Goal: Task Accomplishment & Management: Use online tool/utility

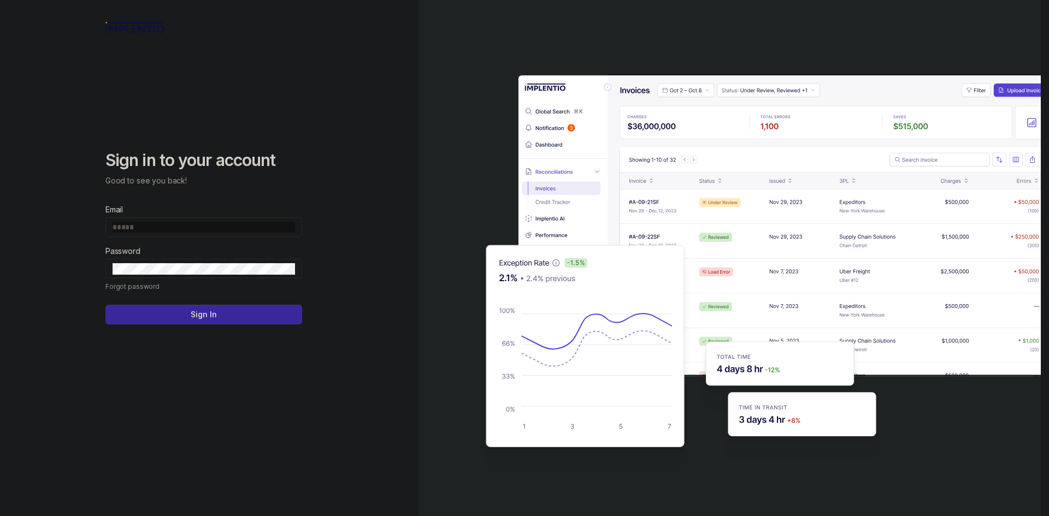
click at [365, 264] on div "Sign in to your account Good to see you back! Email Password Forgot password Si…" at bounding box center [209, 258] width 418 height 516
click at [260, 225] on input "Email" at bounding box center [204, 227] width 182 height 11
type input "**********"
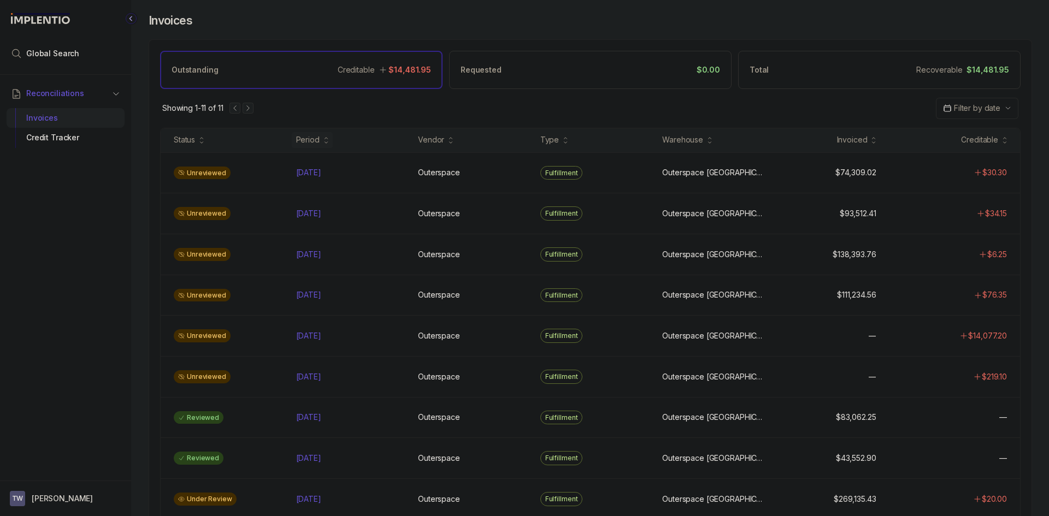
click at [248, 109] on div at bounding box center [241, 108] width 24 height 11
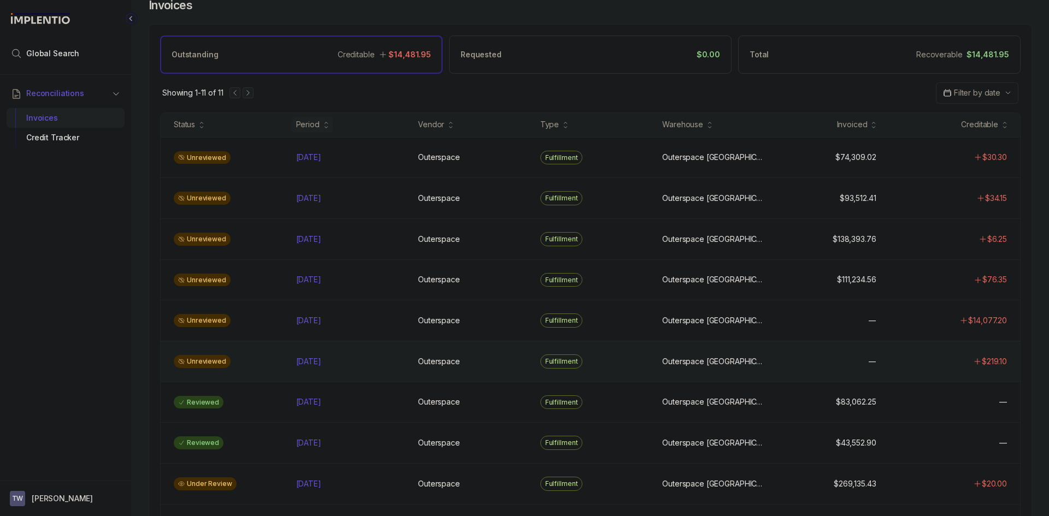
scroll to position [1, 0]
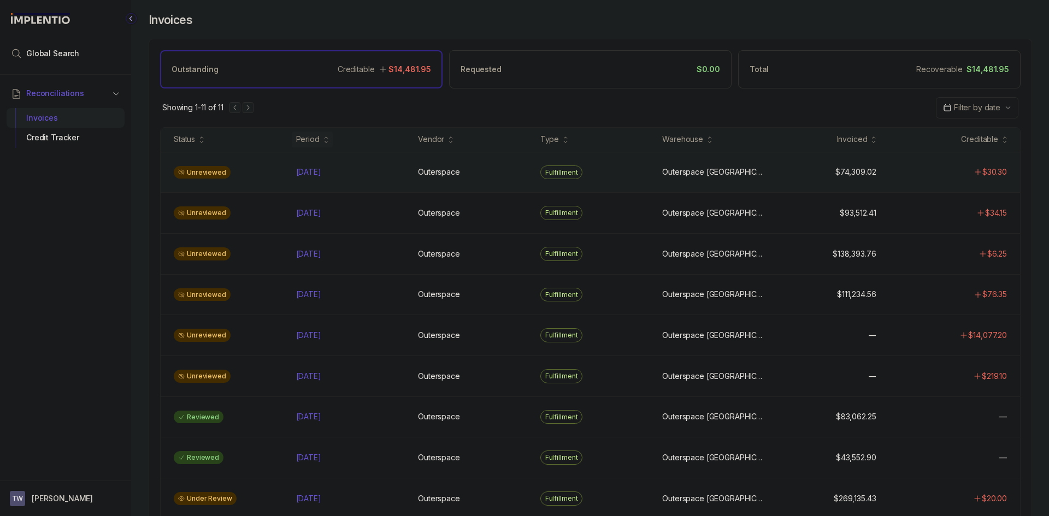
click at [482, 182] on div "Unreviewed [DATE] [DATE] Outerspace Outerspace Fulfillment [GEOGRAPHIC_DATA] [G…" at bounding box center [590, 172] width 859 height 41
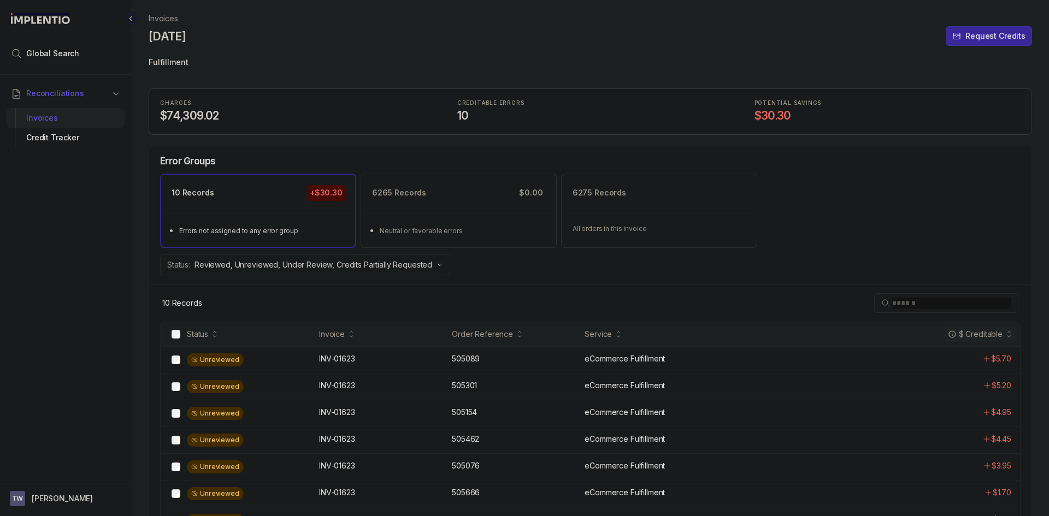
click at [129, 17] on icon "Collapse Icon" at bounding box center [131, 18] width 11 height 11
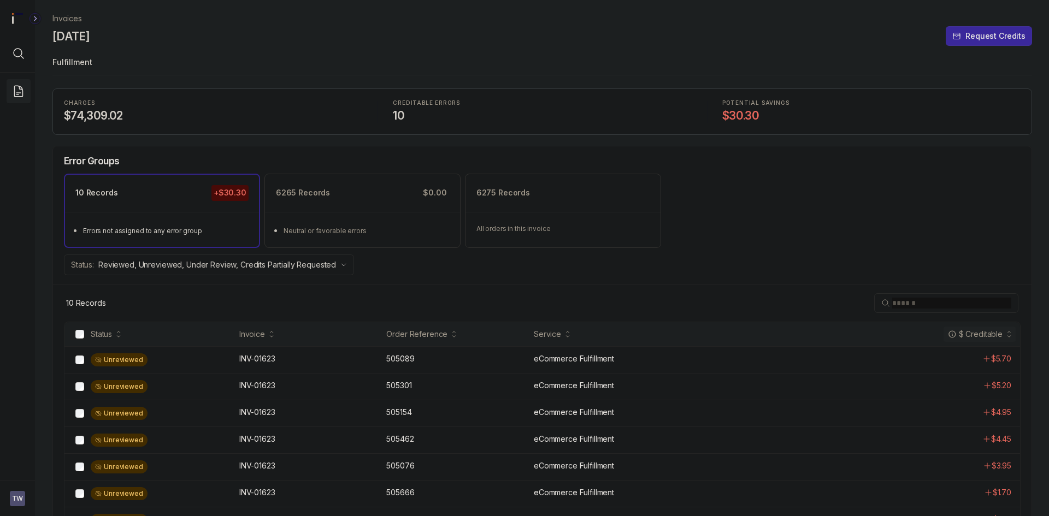
click at [31, 21] on icon "Collapse Icon" at bounding box center [34, 18] width 11 height 11
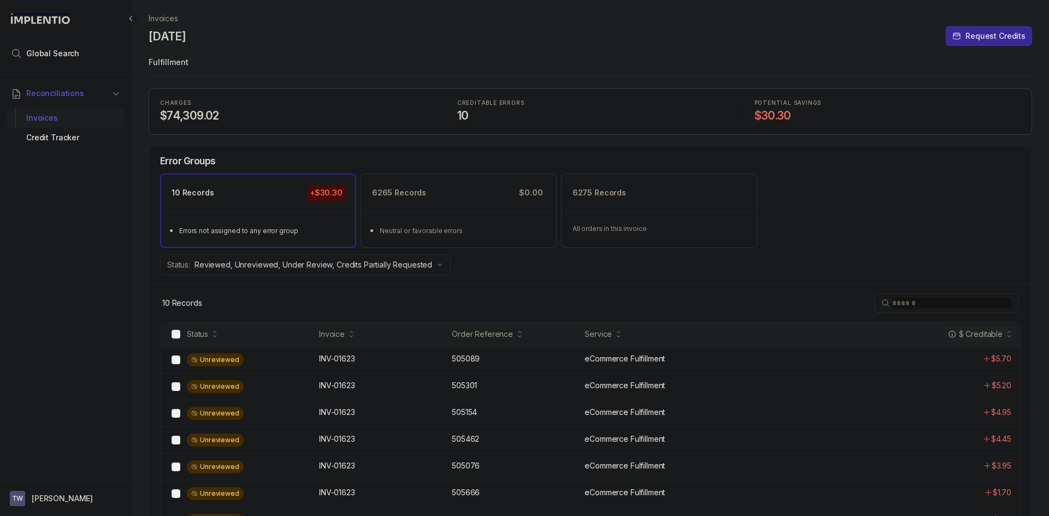
click at [79, 117] on div "Invoices" at bounding box center [65, 118] width 101 height 20
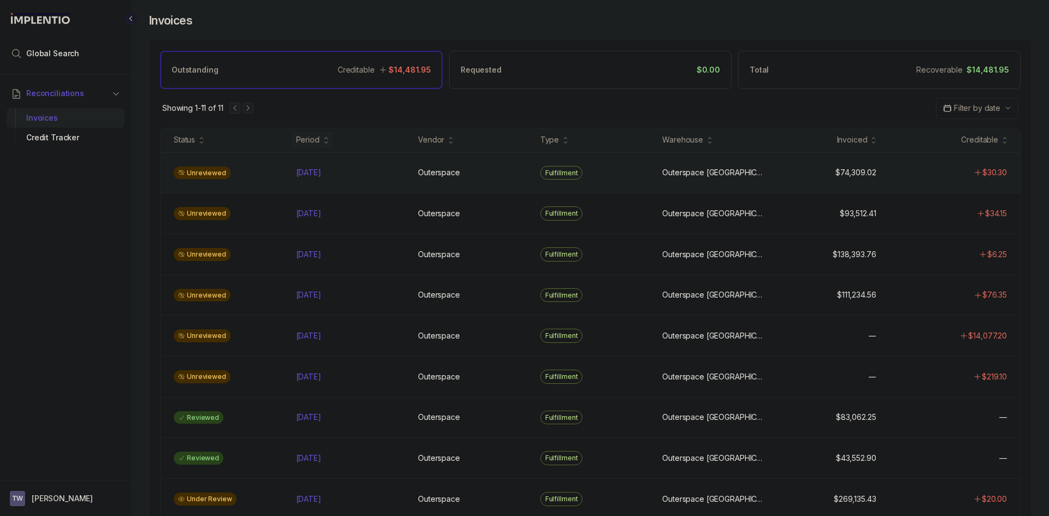
click at [256, 172] on div "Unreviewed" at bounding box center [228, 173] width 118 height 13
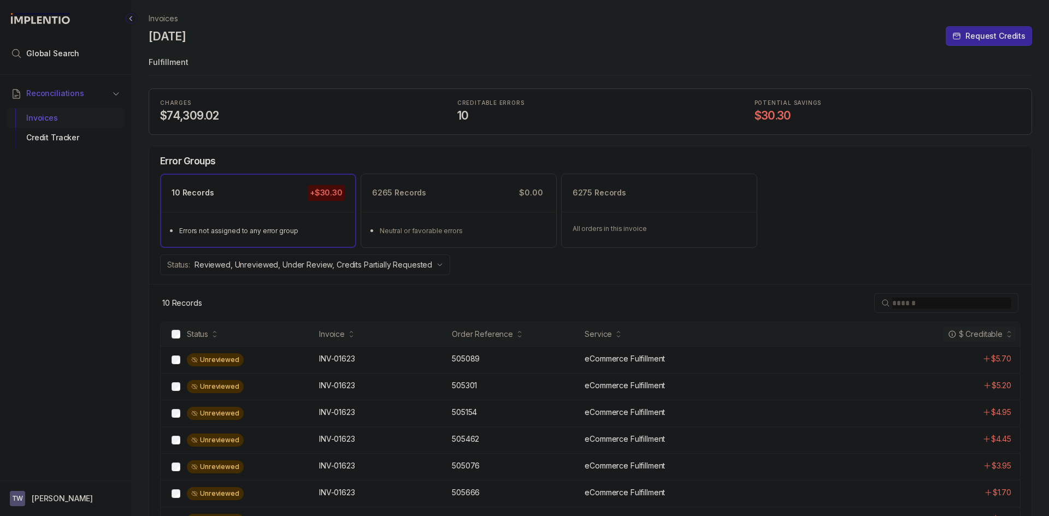
click at [78, 118] on div "Invoices" at bounding box center [65, 118] width 101 height 20
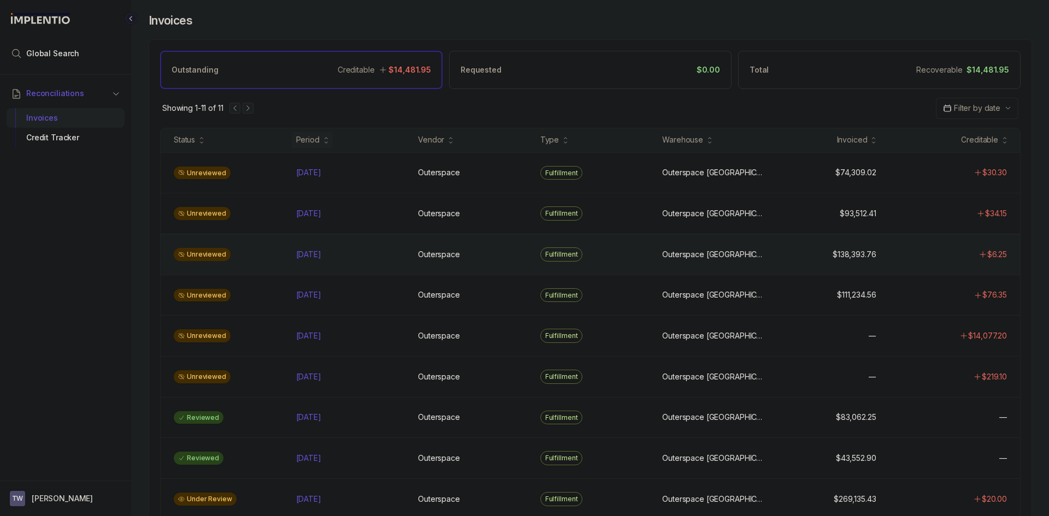
click at [279, 256] on div "Unreviewed" at bounding box center [228, 254] width 118 height 13
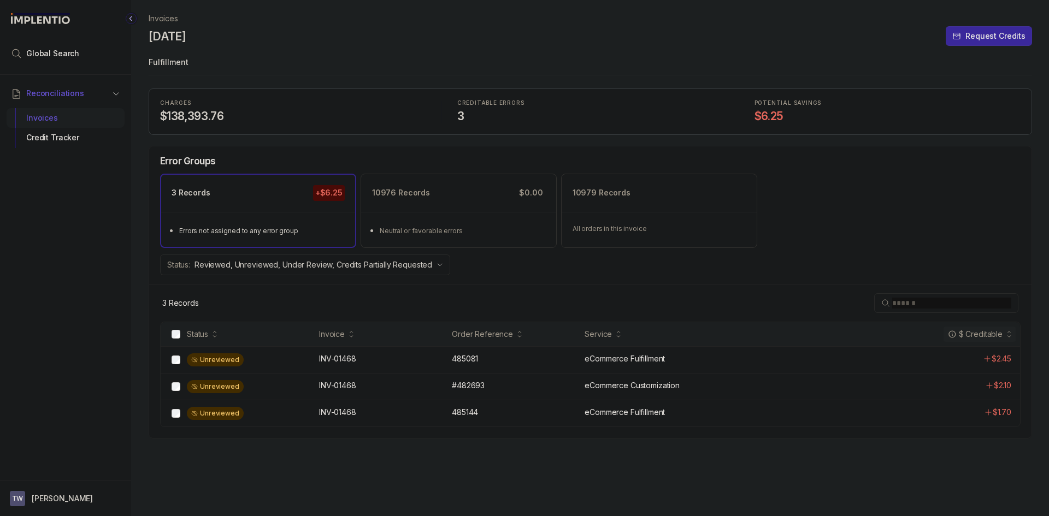
click at [105, 116] on div "Invoices" at bounding box center [65, 118] width 101 height 20
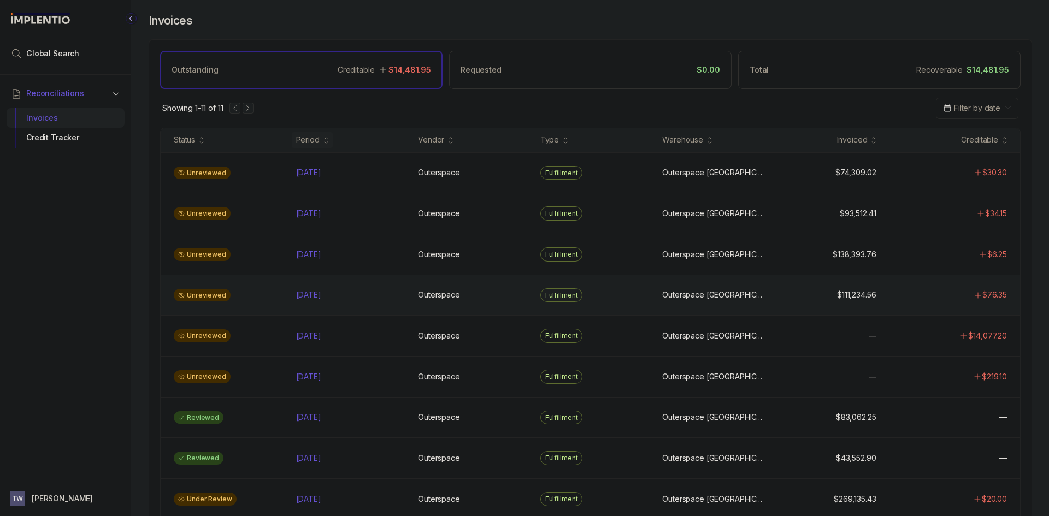
click at [275, 302] on div "Unreviewed" at bounding box center [228, 295] width 118 height 13
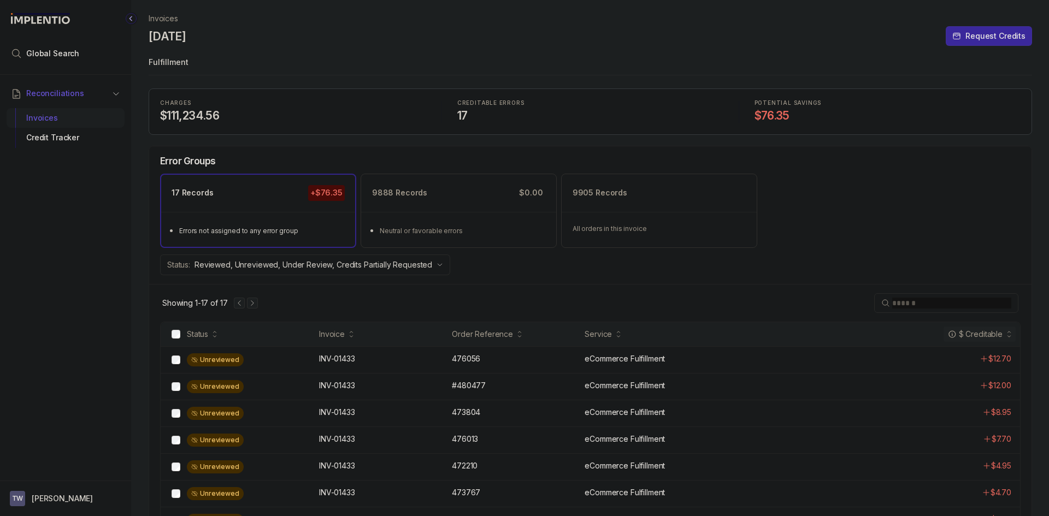
click at [111, 121] on div "Invoices" at bounding box center [65, 118] width 101 height 20
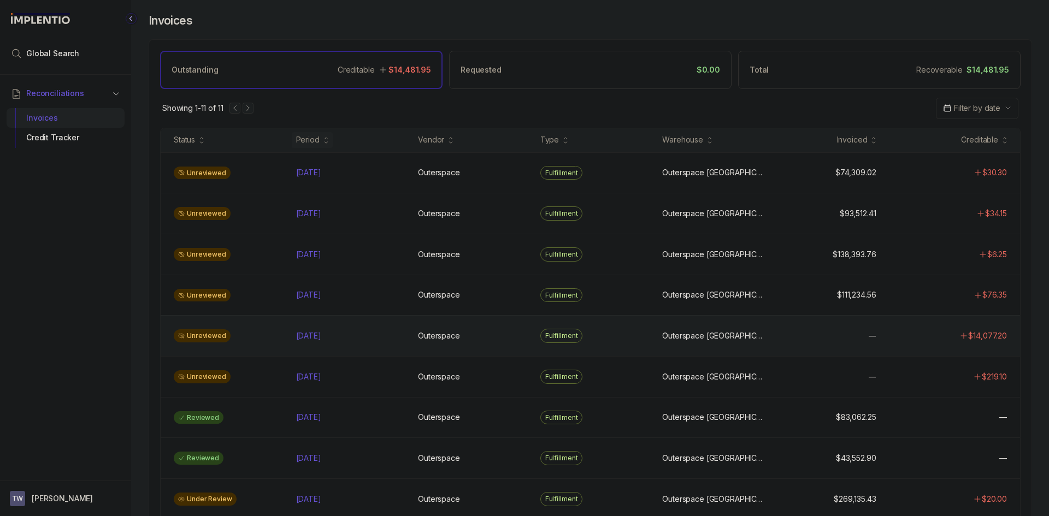
click at [272, 337] on div "Unreviewed" at bounding box center [228, 335] width 118 height 13
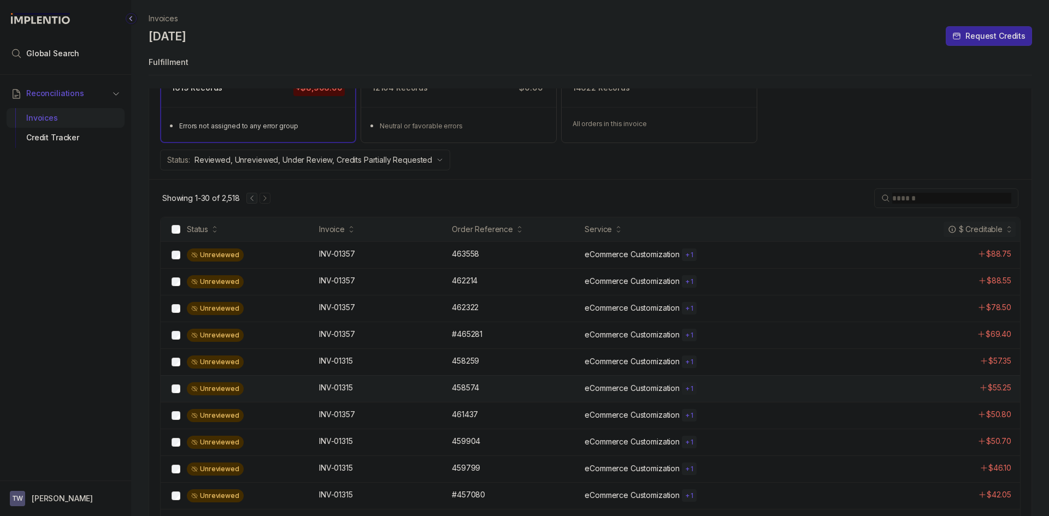
scroll to position [109, 0]
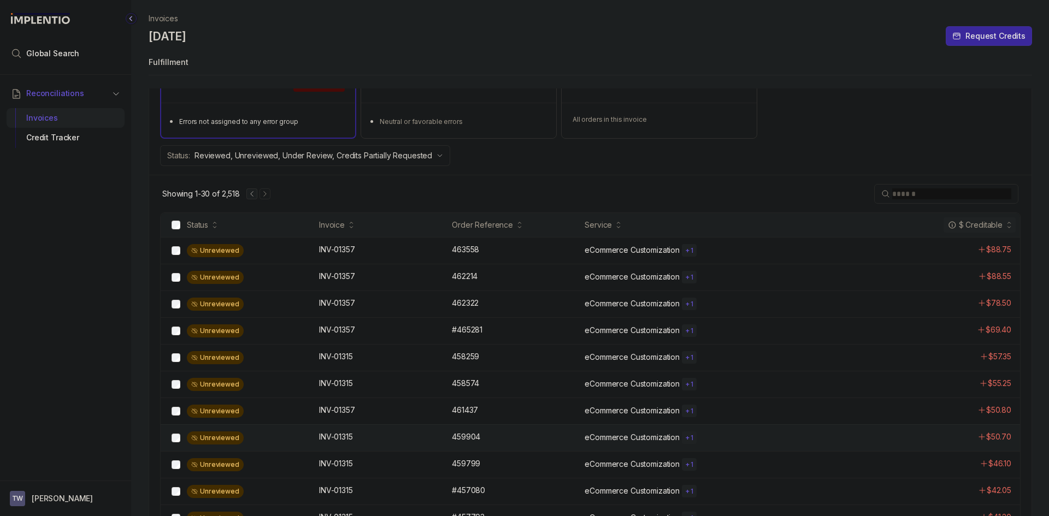
click at [312, 435] on div "Unreviewed" at bounding box center [250, 438] width 126 height 13
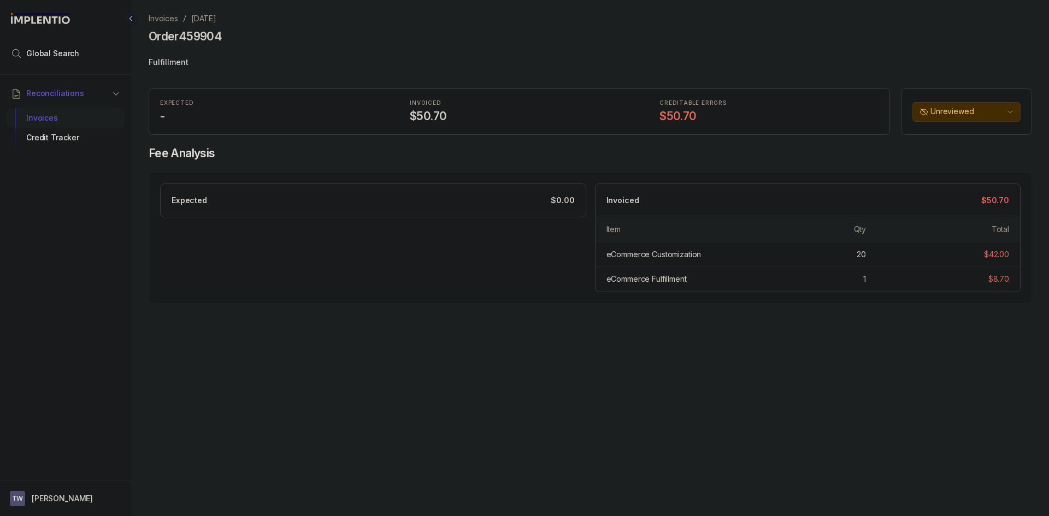
click at [88, 119] on div "Invoices" at bounding box center [65, 118] width 101 height 20
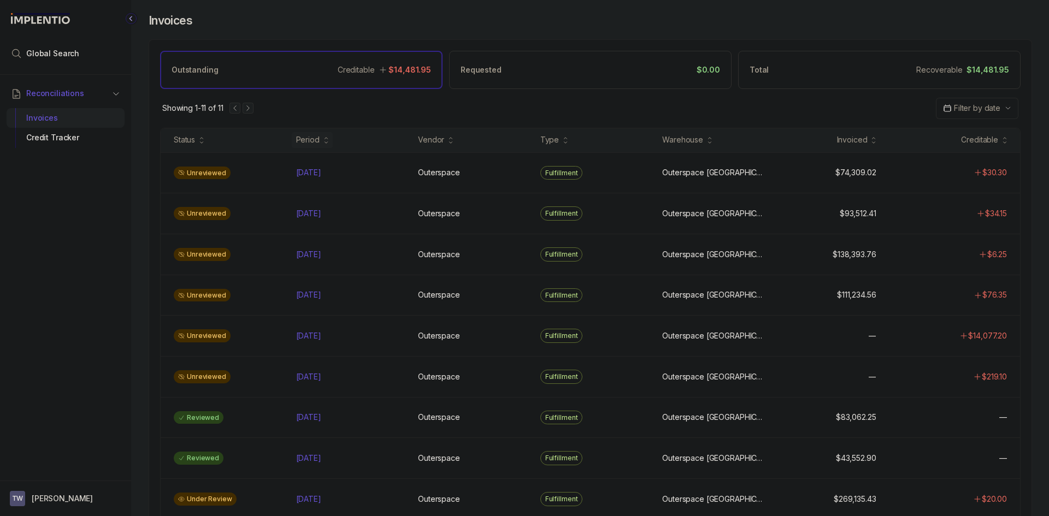
click at [953, 102] on button "Filter by date" at bounding box center [977, 108] width 82 height 21
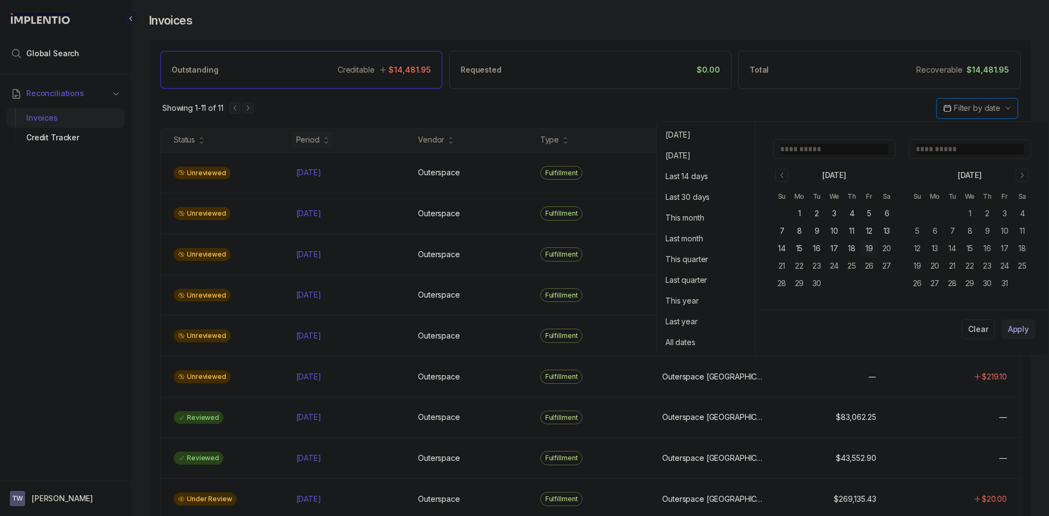
click at [953, 102] on button "Filter by date" at bounding box center [977, 108] width 82 height 21
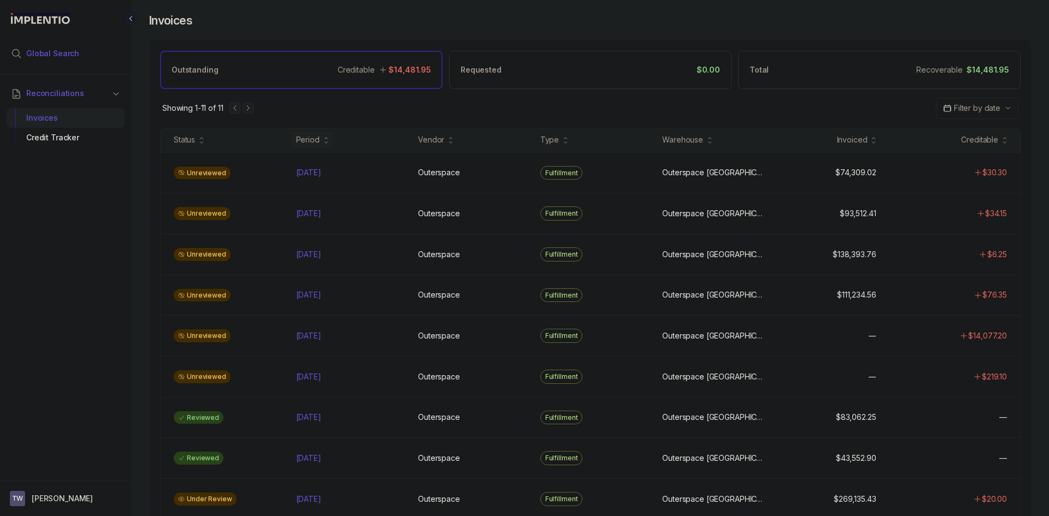
click at [41, 55] on span "Global Search" at bounding box center [52, 53] width 53 height 11
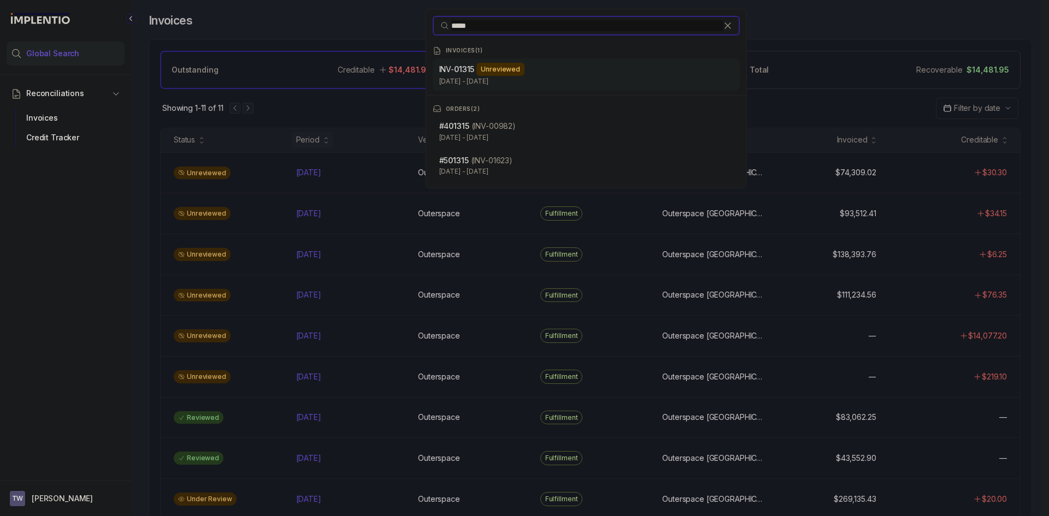
type input "*****"
click at [460, 74] on p "INV- 01315" at bounding box center [457, 69] width 36 height 11
